Goal: Task Accomplishment & Management: Manage account settings

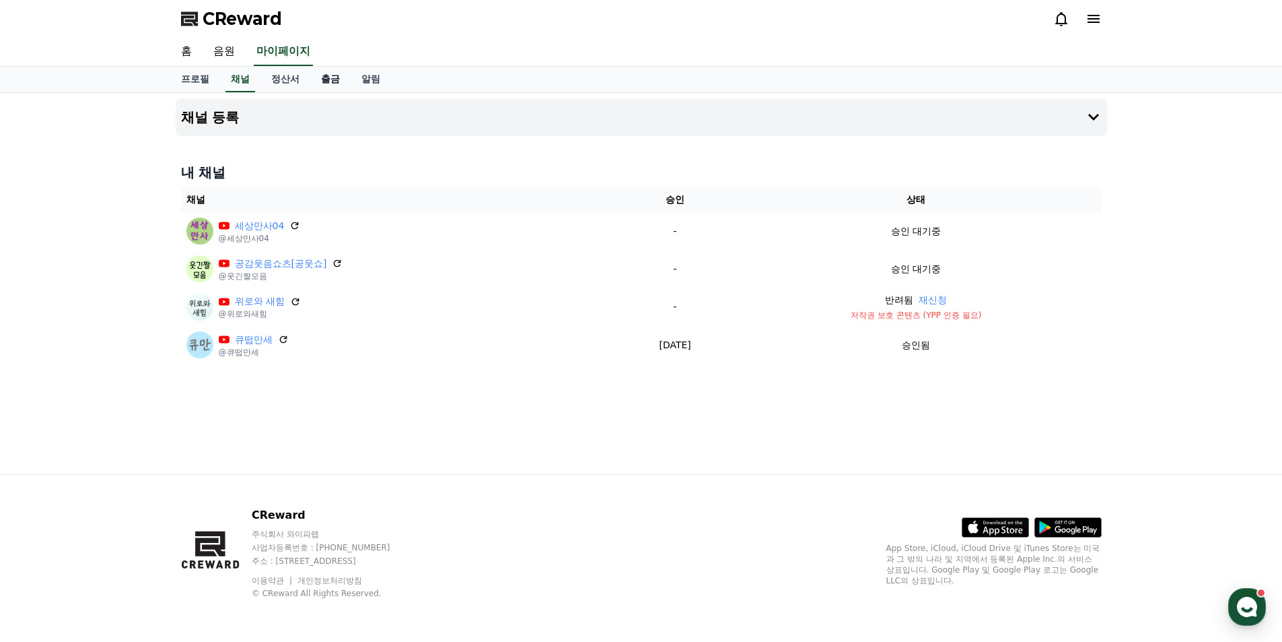
click at [335, 83] on link "출금" at bounding box center [330, 80] width 40 height 26
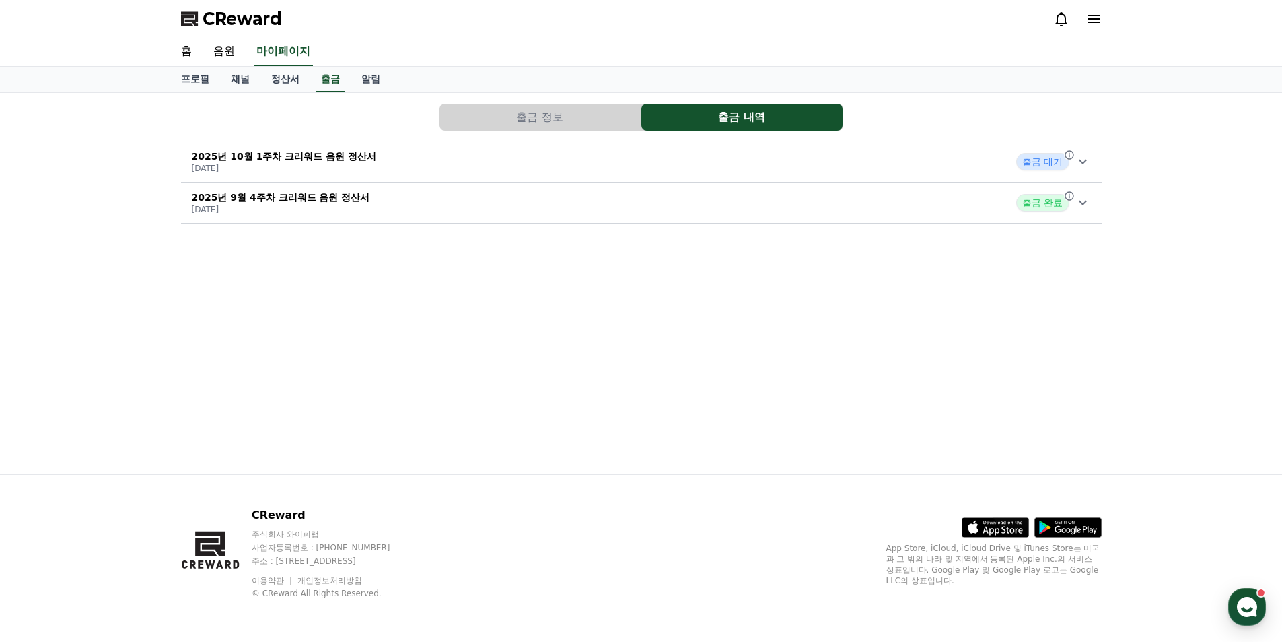
click at [321, 159] on p "2025년 10월 1주차 크리워드 음원 정산서" at bounding box center [284, 155] width 185 height 13
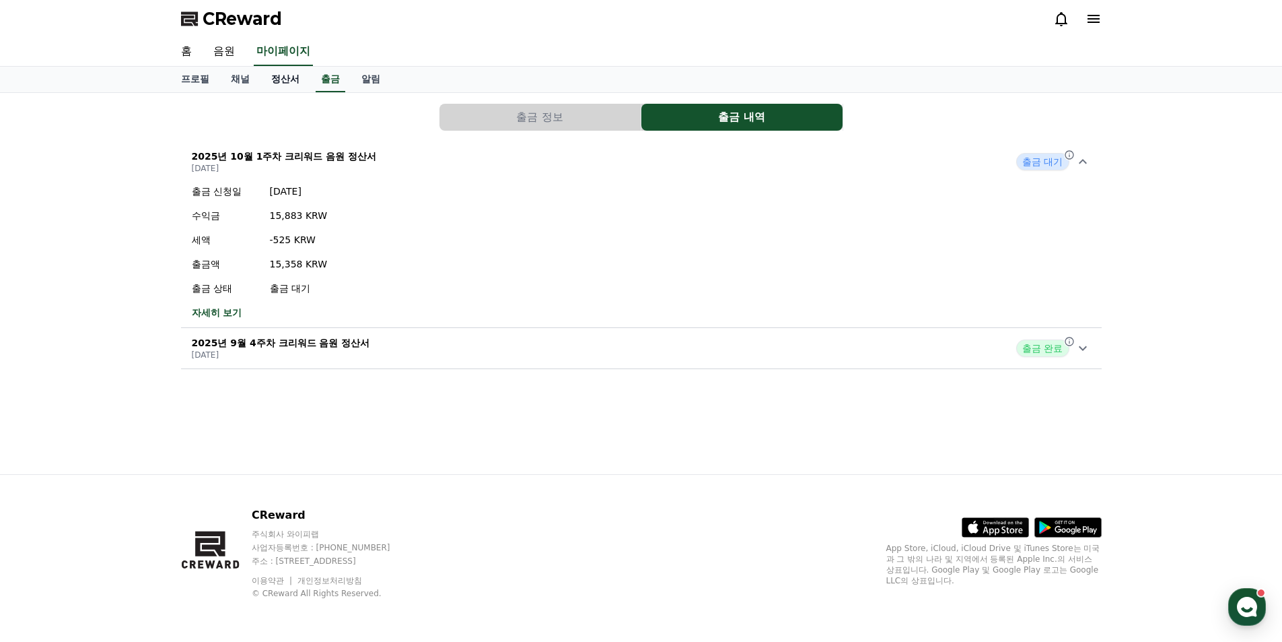
click at [288, 79] on link "정산서" at bounding box center [286, 80] width 50 height 26
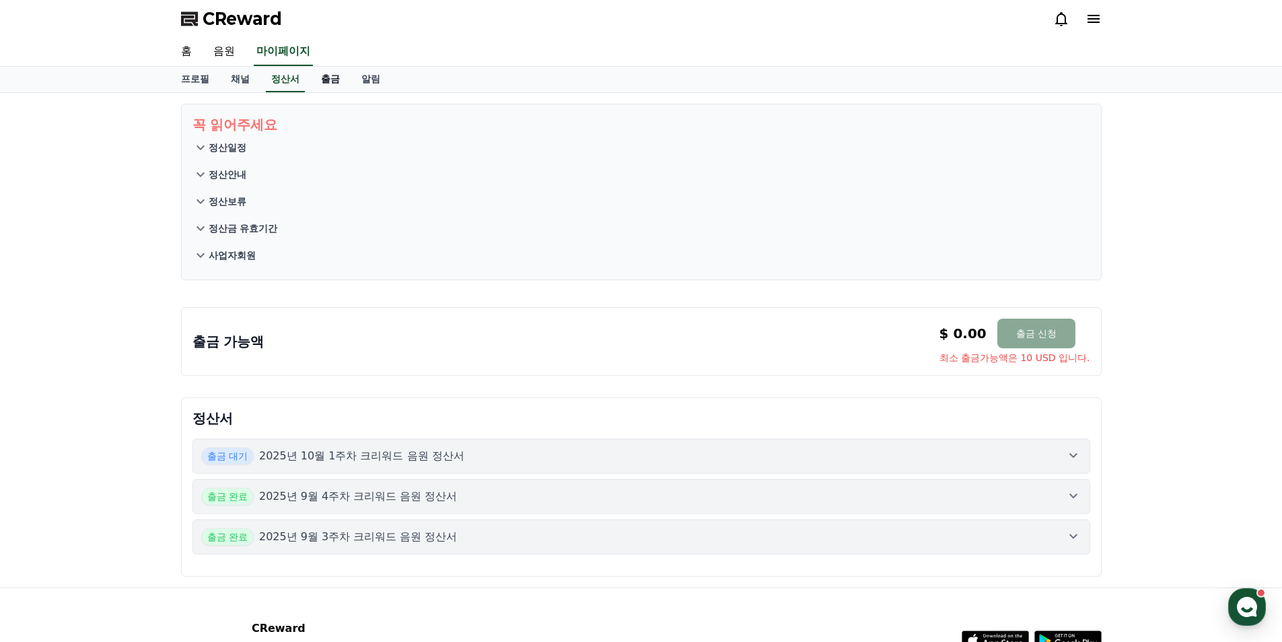
click at [326, 81] on link "출금" at bounding box center [330, 80] width 40 height 26
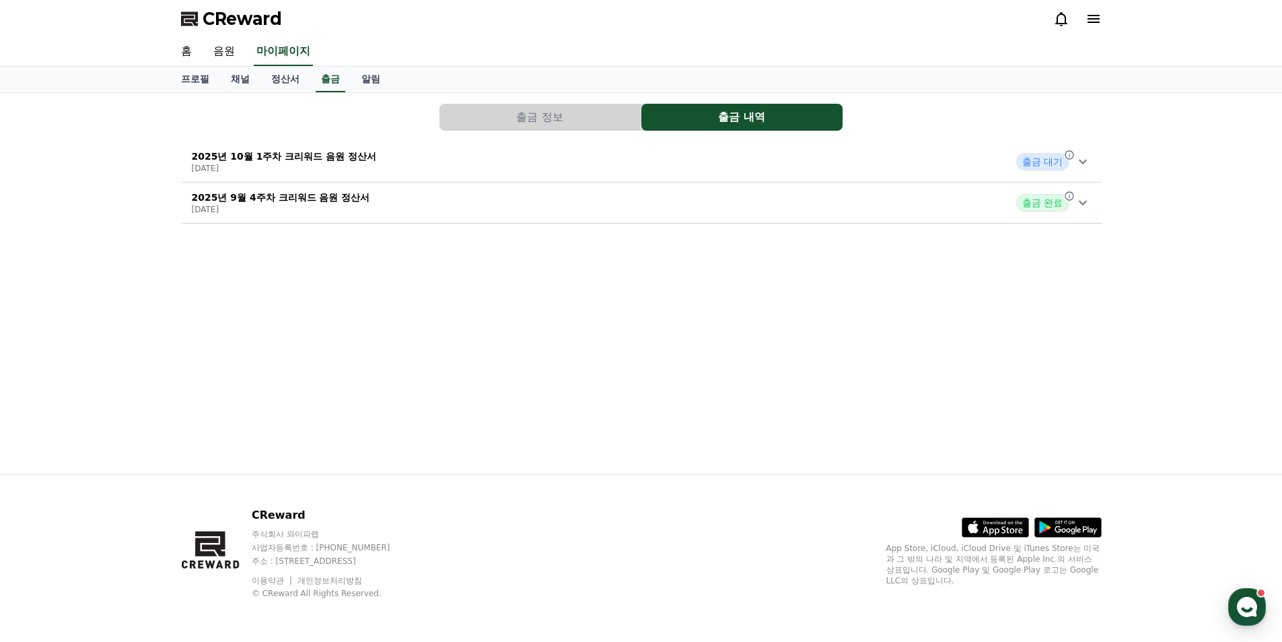
click at [1040, 160] on span "출금 대기" at bounding box center [1042, 162] width 53 height 18
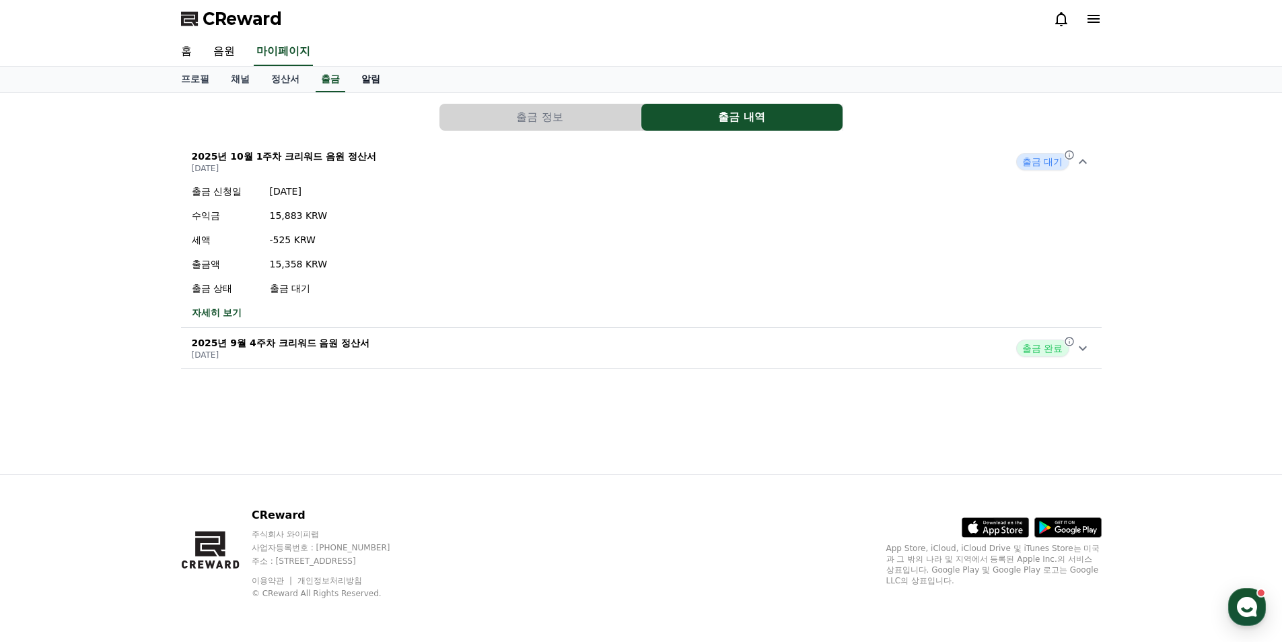
click at [365, 77] on link "알림" at bounding box center [371, 80] width 40 height 26
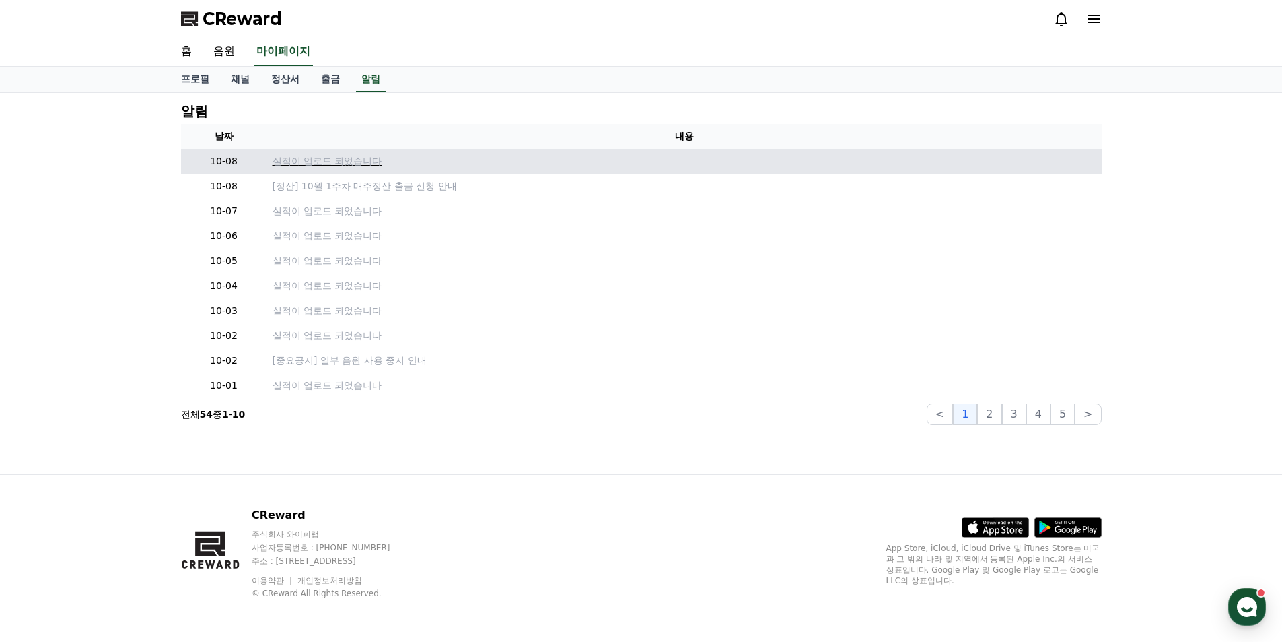
click at [320, 158] on p "실적이 업로드 되었습니다" at bounding box center [685, 161] width 824 height 14
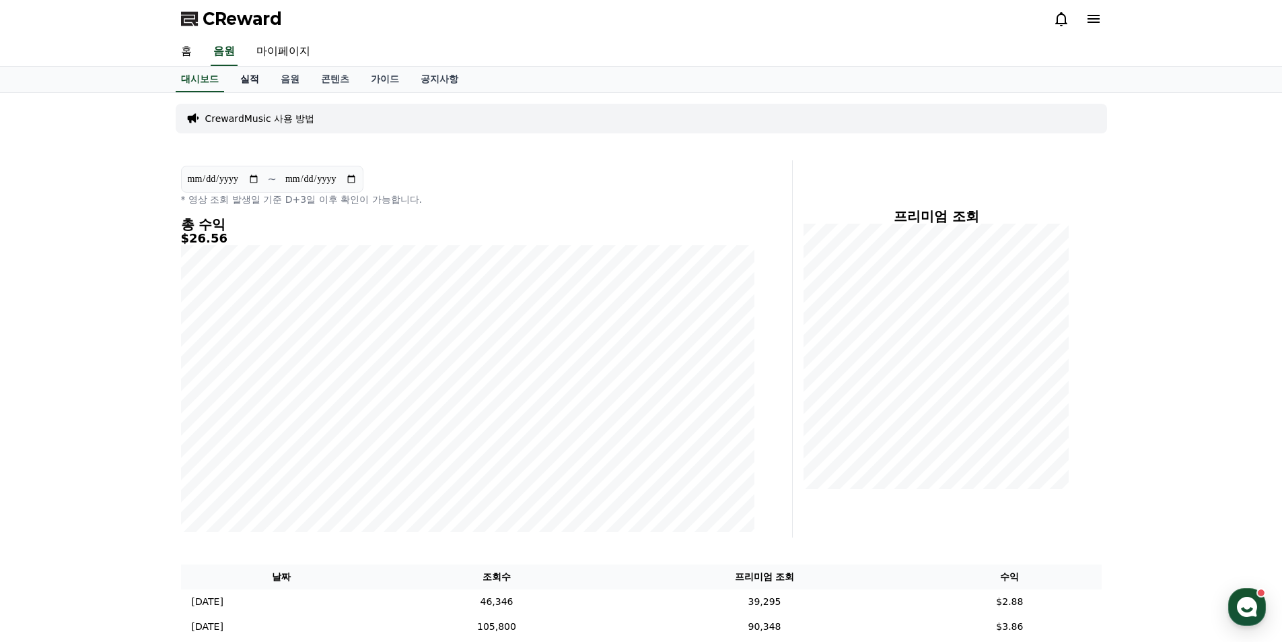
click at [258, 83] on link "실적" at bounding box center [250, 80] width 40 height 26
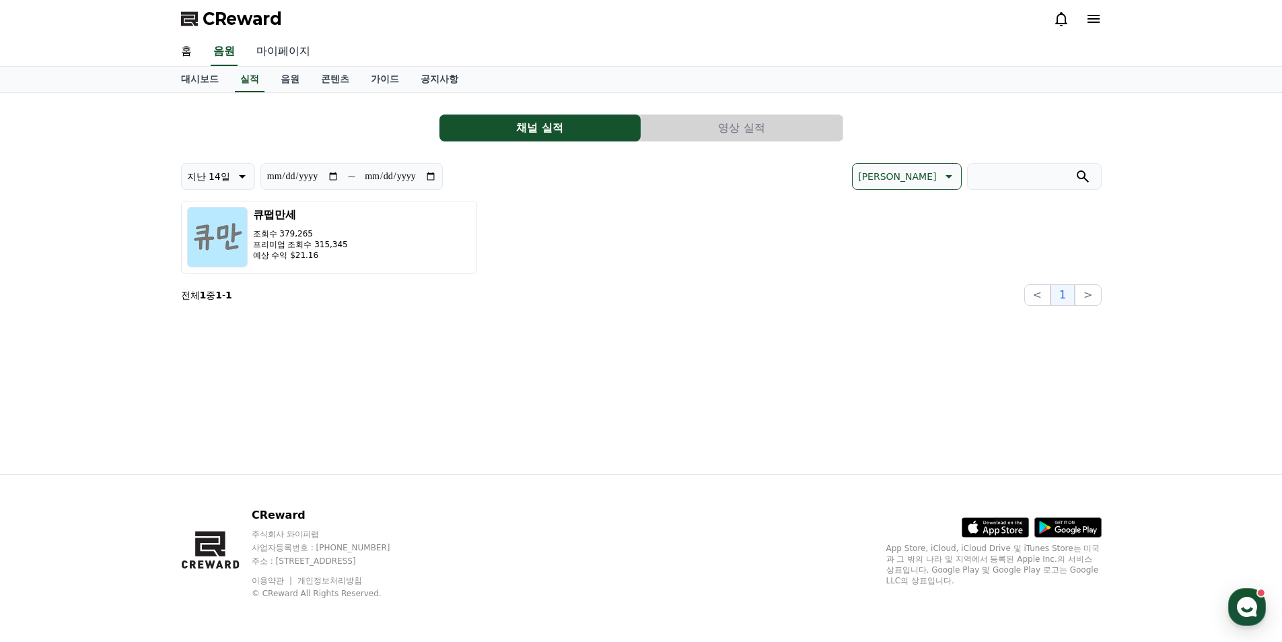
click at [287, 59] on link "마이페이지" at bounding box center [283, 52] width 75 height 28
select select "**********"
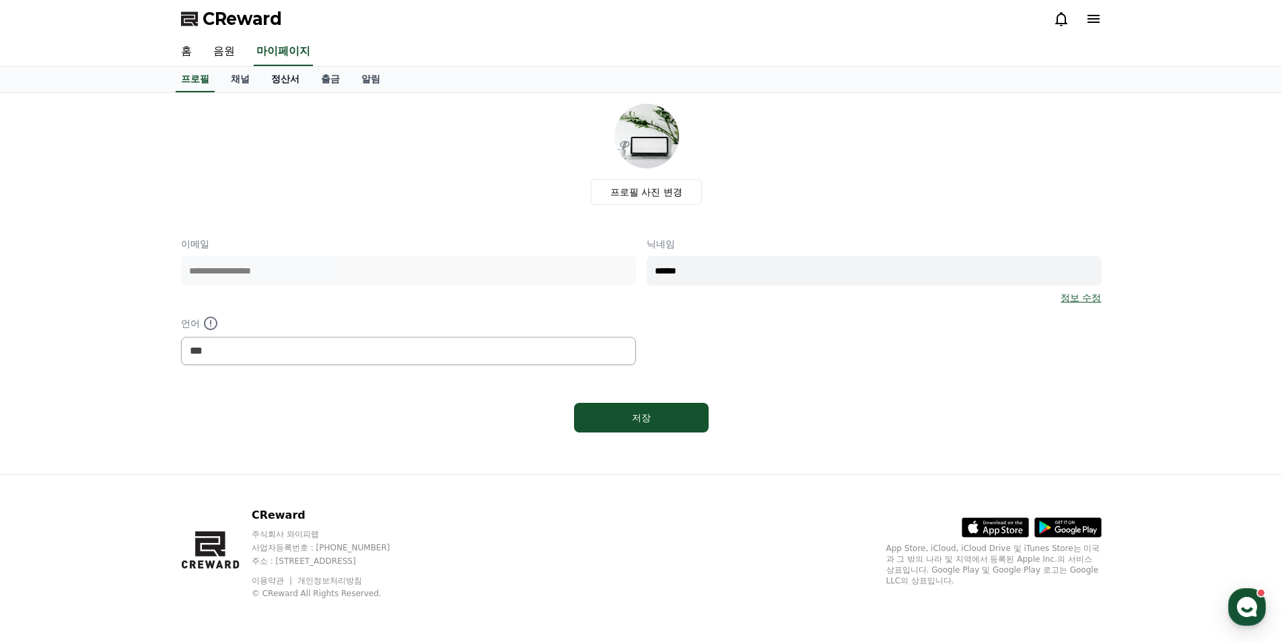
click at [288, 84] on link "정산서" at bounding box center [286, 80] width 50 height 26
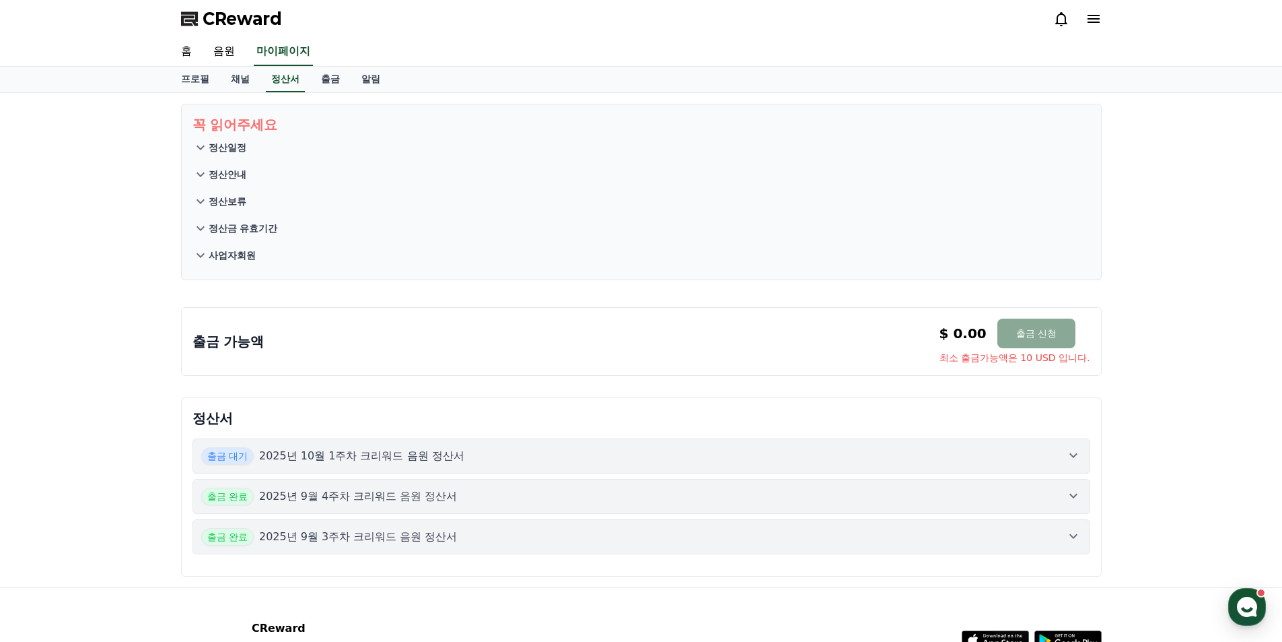
click at [226, 460] on span "출금 대기" at bounding box center [227, 456] width 53 height 18
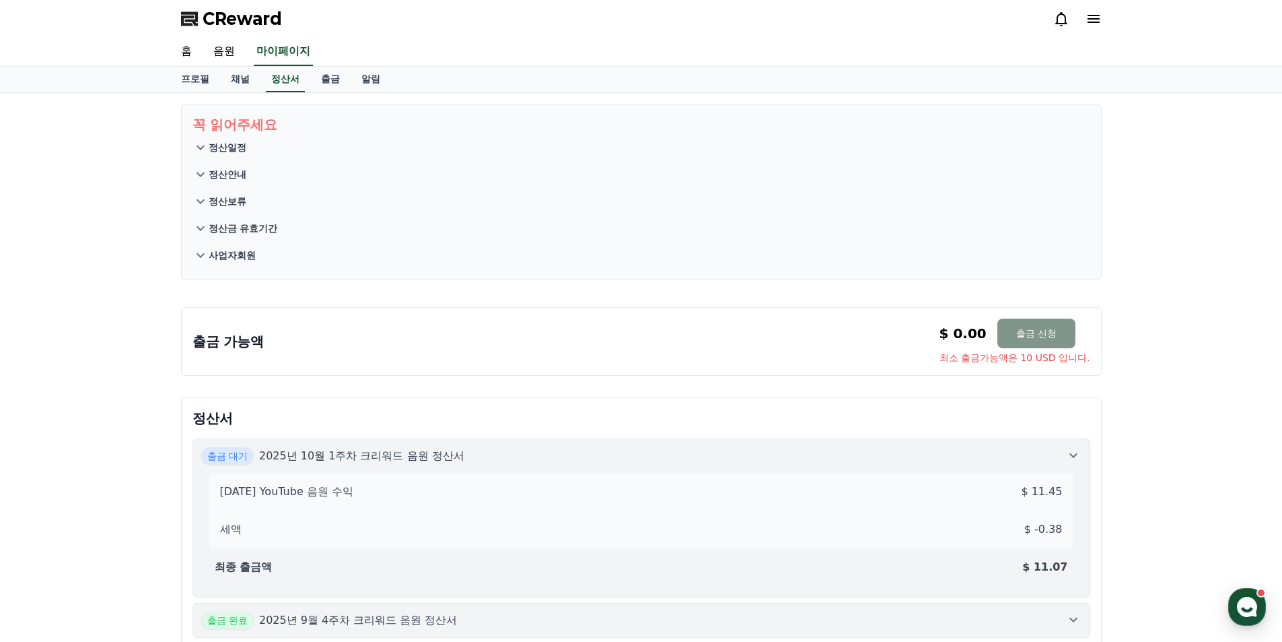
click at [1008, 337] on button "출금 신청" at bounding box center [1037, 333] width 78 height 30
click at [368, 77] on link "알림" at bounding box center [371, 80] width 40 height 26
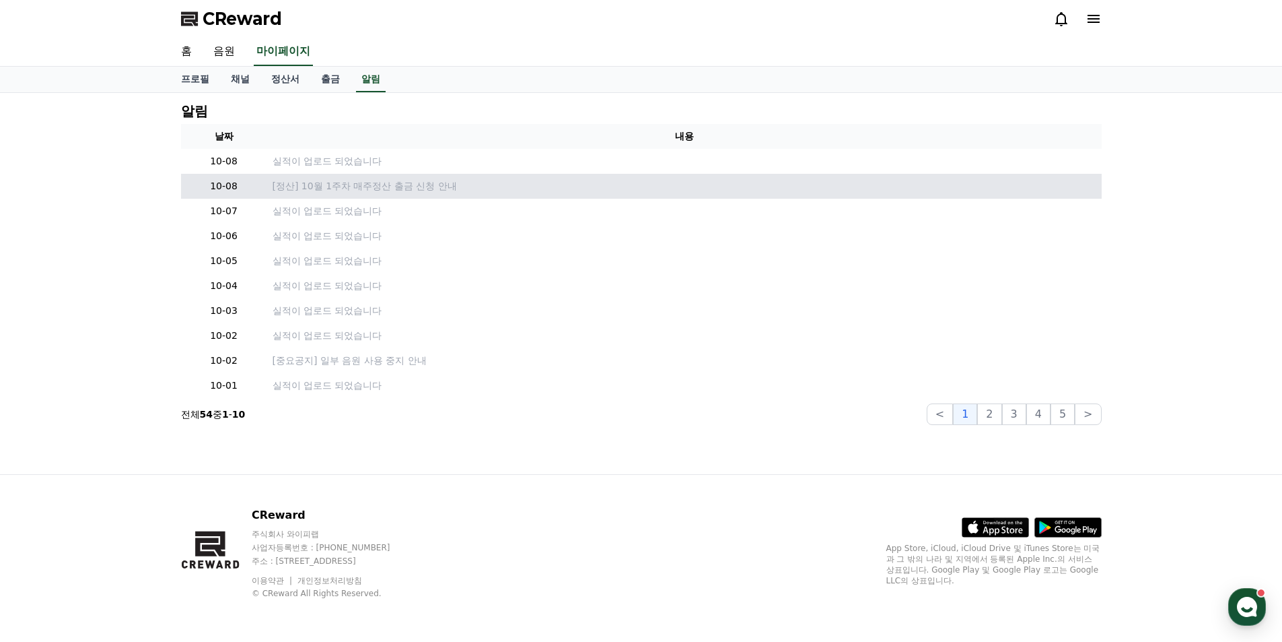
click at [414, 195] on td "[정산] 10월 1주차 매주정산 출금 신청 안내" at bounding box center [684, 186] width 835 height 25
click at [418, 189] on p "[정산] 10월 1주차 매주정산 출금 신청 안내" at bounding box center [685, 186] width 824 height 14
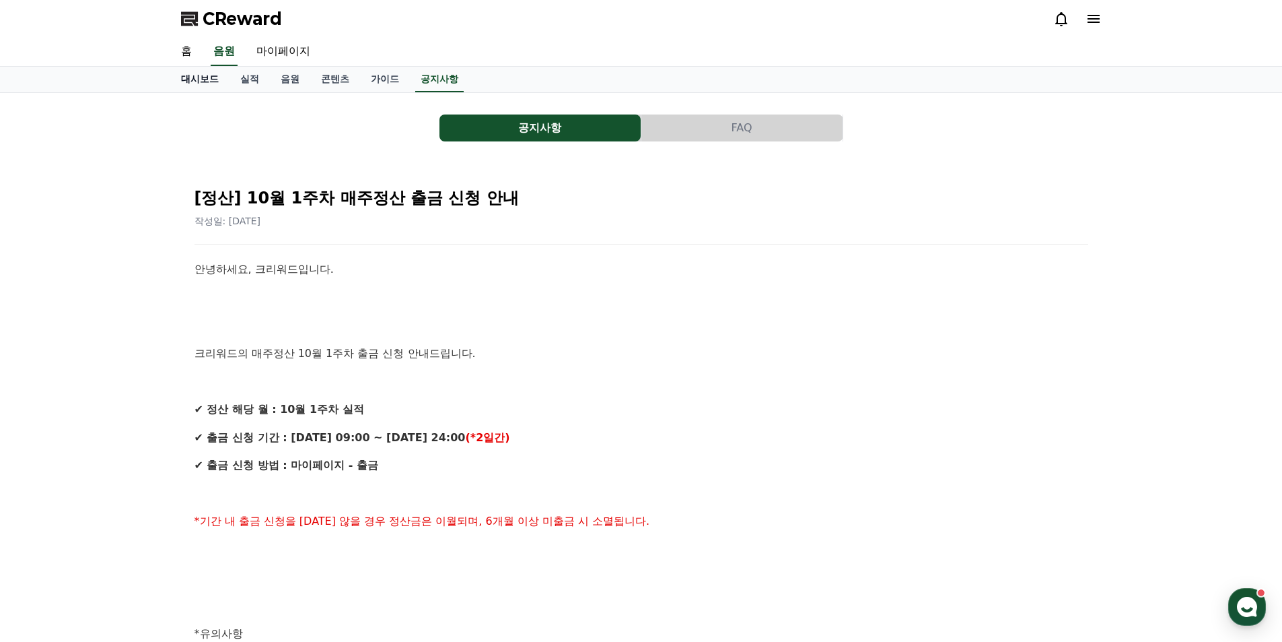
click at [203, 81] on link "대시보드" at bounding box center [199, 80] width 59 height 26
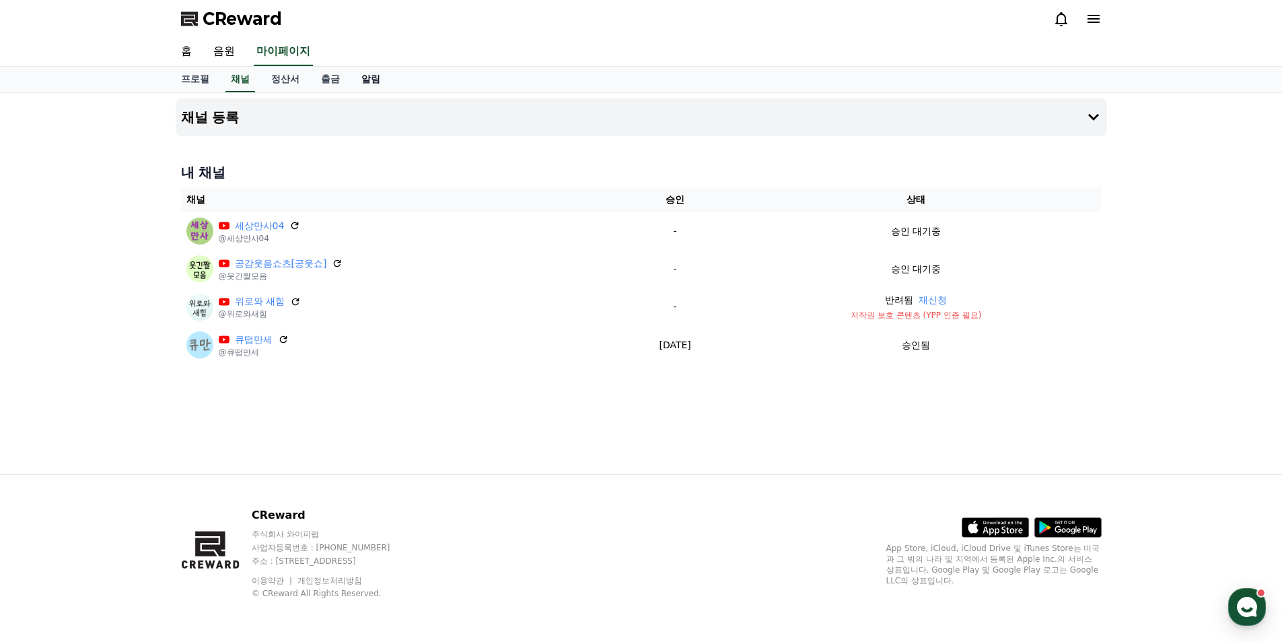
click at [364, 79] on link "알림" at bounding box center [371, 80] width 40 height 26
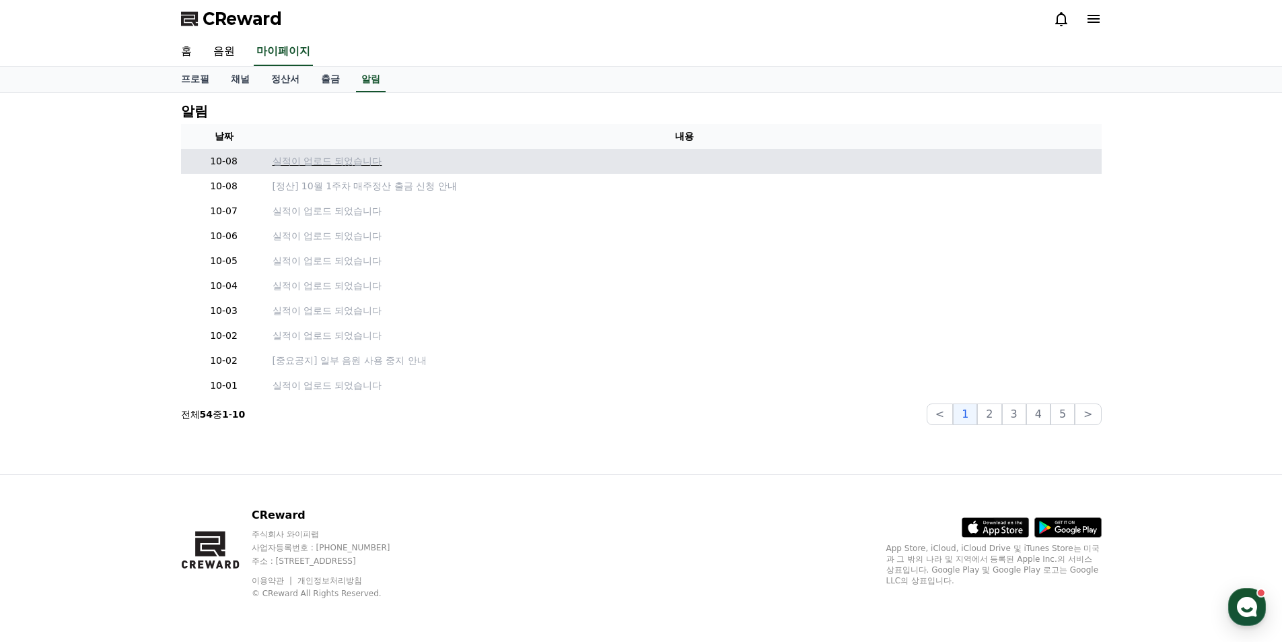
click at [341, 159] on p "실적이 업로드 되었습니다" at bounding box center [685, 161] width 824 height 14
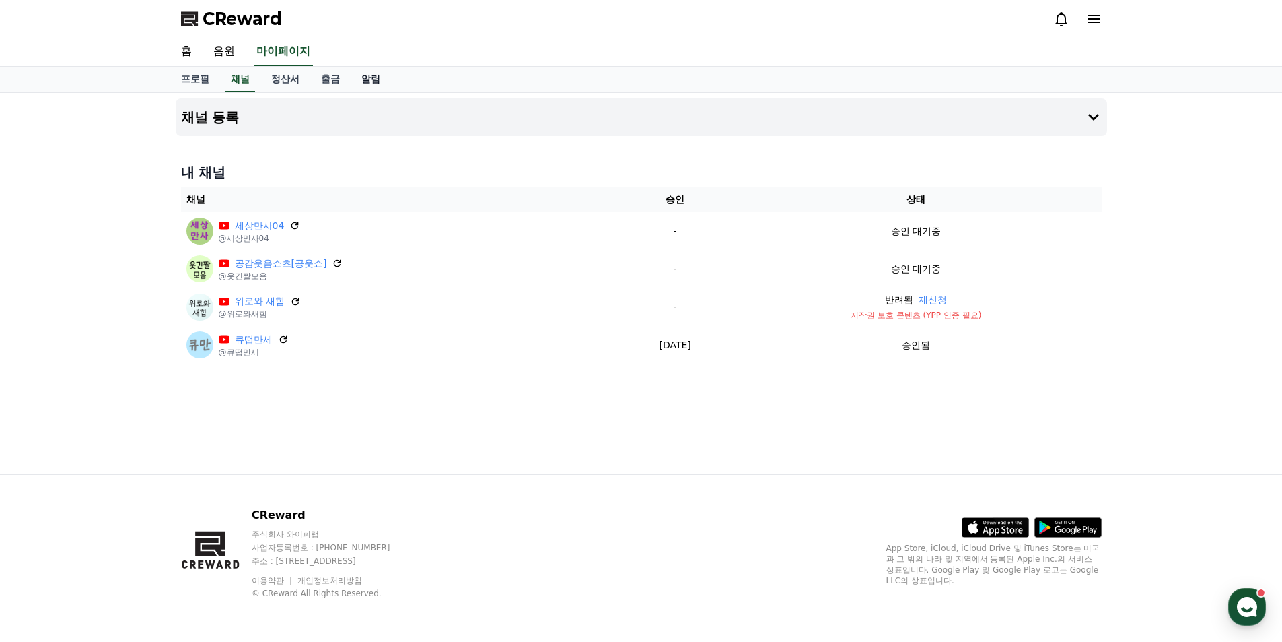
click at [368, 77] on link "알림" at bounding box center [371, 80] width 40 height 26
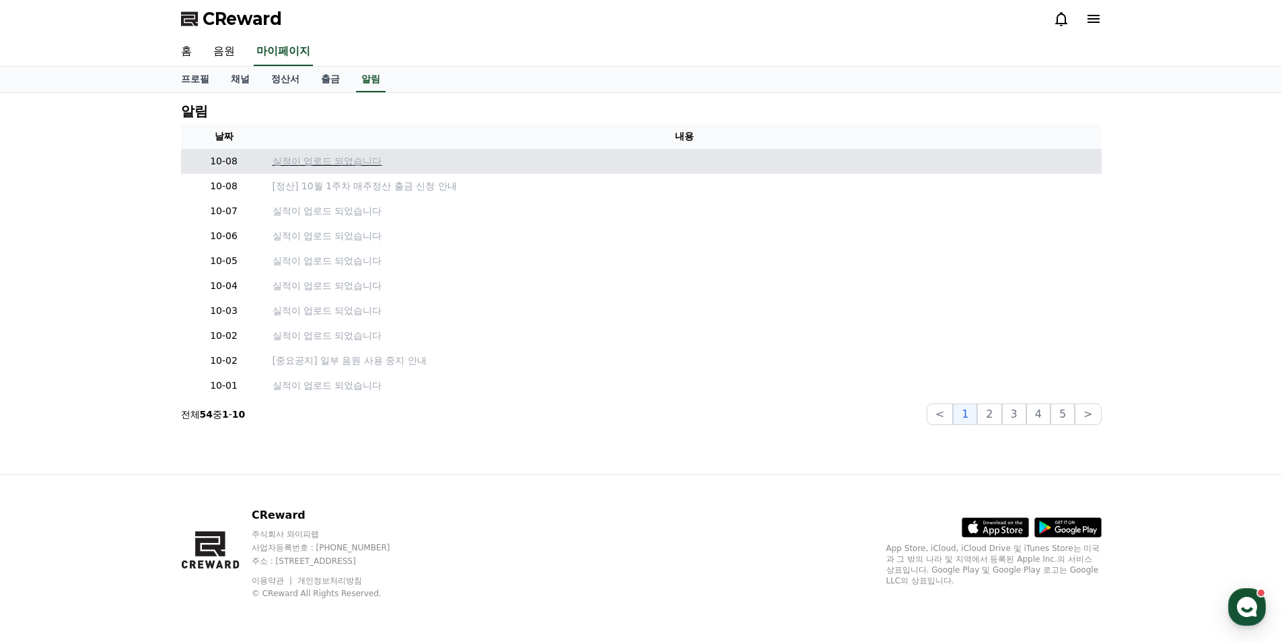
click at [343, 157] on p "실적이 업로드 되었습니다" at bounding box center [685, 161] width 824 height 14
